Goal: Information Seeking & Learning: Learn about a topic

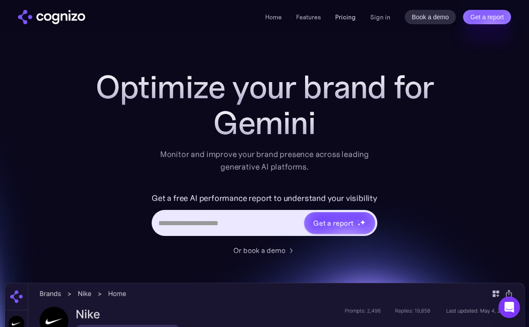
click at [344, 18] on link "Pricing" at bounding box center [345, 17] width 21 height 8
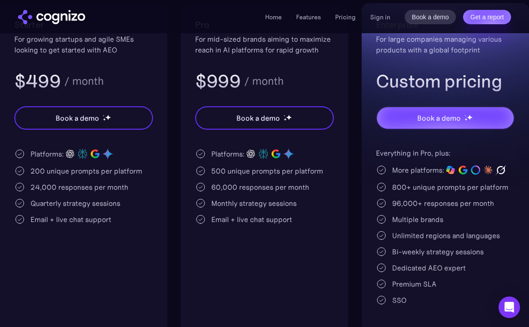
scroll to position [258, 0]
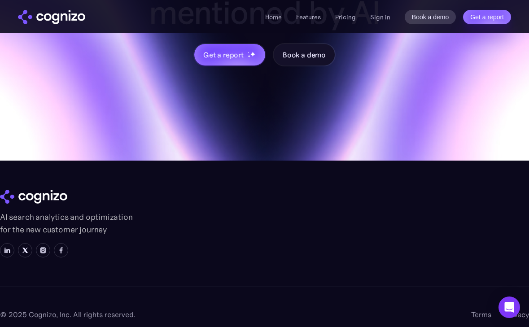
scroll to position [2781, 0]
click at [388, 231] on link "For agencies" at bounding box center [374, 236] width 42 height 11
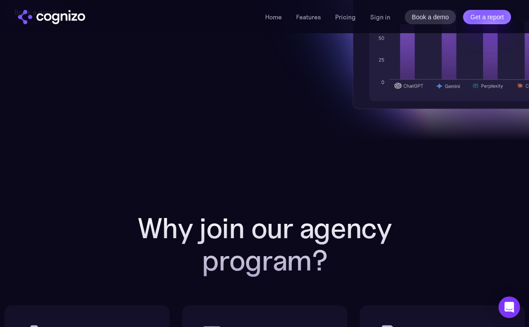
scroll to position [318, 0]
